Goal: Browse casually: Explore the website without a specific task or goal

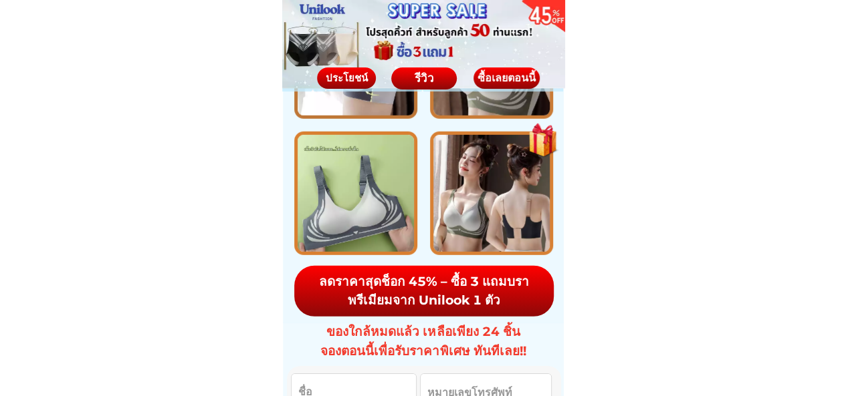
scroll to position [2006, 0]
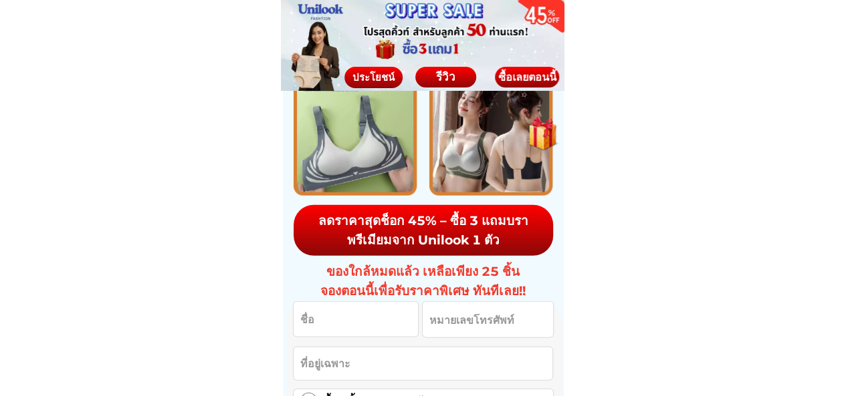
scroll to position [1738, 0]
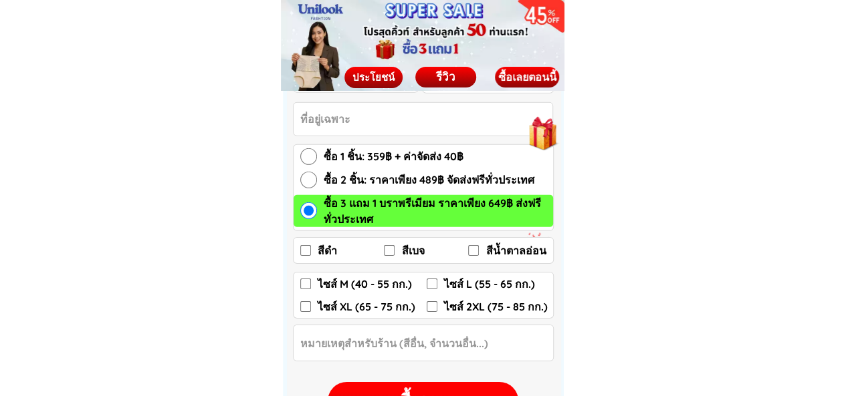
scroll to position [2006, 0]
